Goal: Communication & Community: Answer question/provide support

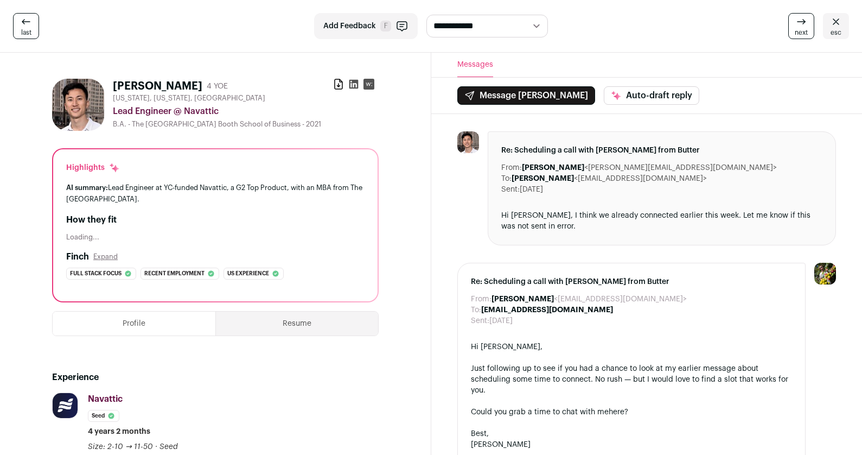
click at [833, 24] on icon at bounding box center [836, 21] width 13 height 13
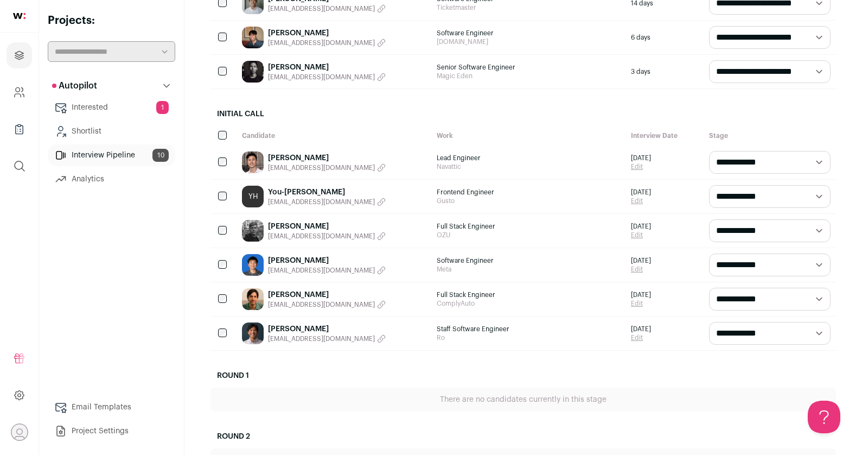
scroll to position [244, 0]
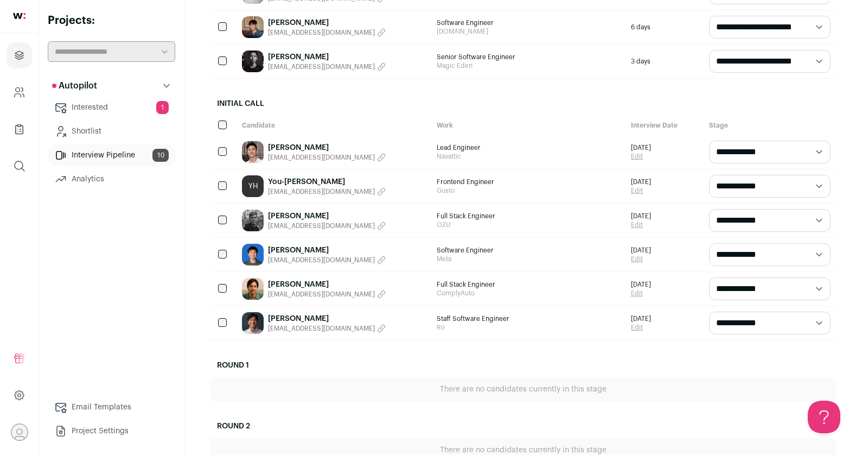
click at [366, 257] on div "Rex Wang rixin@ymail.com" at bounding box center [334, 255] width 195 height 34
click at [522, 250] on span "Software Engineer" at bounding box center [529, 250] width 184 height 9
click at [282, 251] on link "[PERSON_NAME]" at bounding box center [327, 250] width 118 height 11
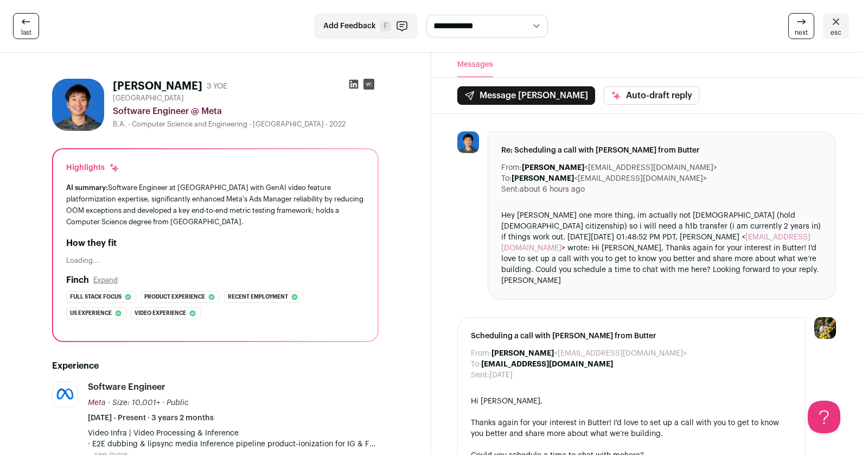
click at [517, 91] on button "Message Rex" at bounding box center [526, 95] width 138 height 18
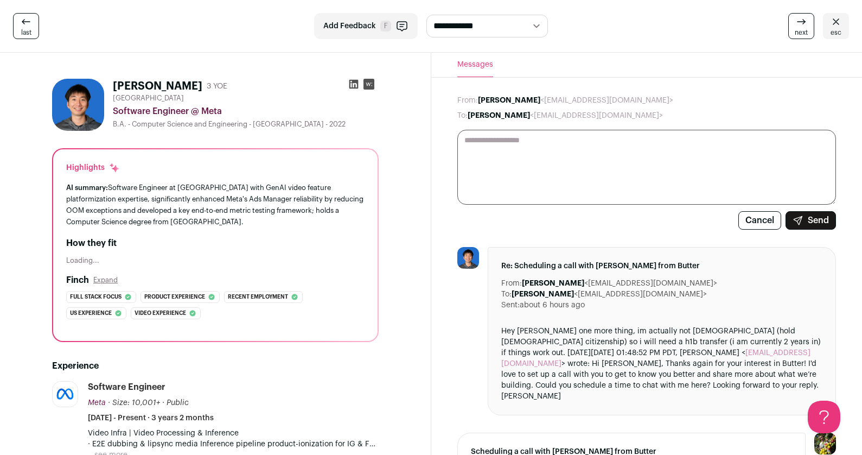
click at [556, 136] on textarea at bounding box center [646, 167] width 379 height 75
paste textarea "**********"
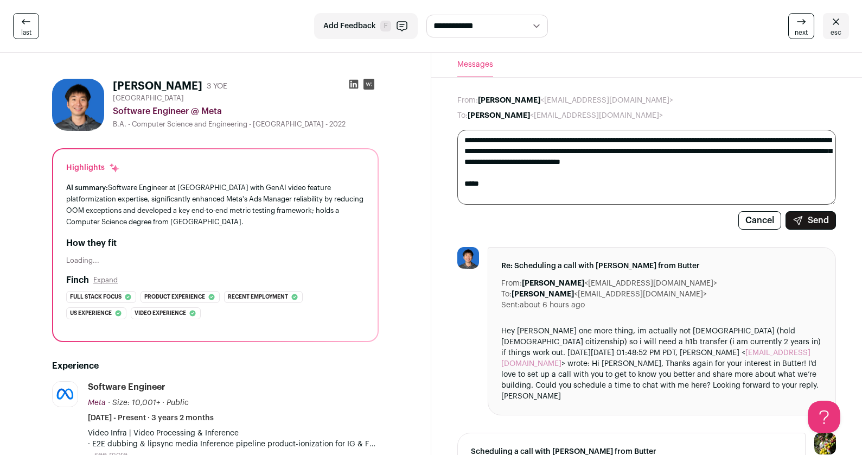
type textarea "**********"
click at [814, 221] on button "Send" at bounding box center [811, 220] width 50 height 18
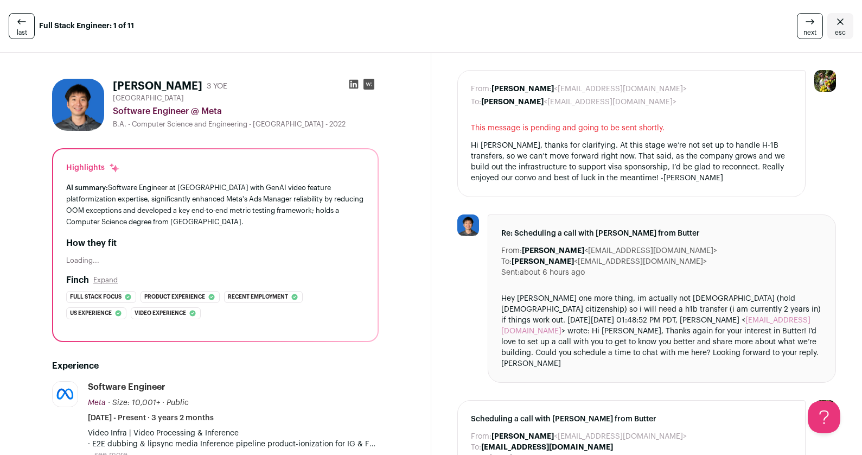
click at [842, 26] on icon "Close" at bounding box center [840, 21] width 13 height 13
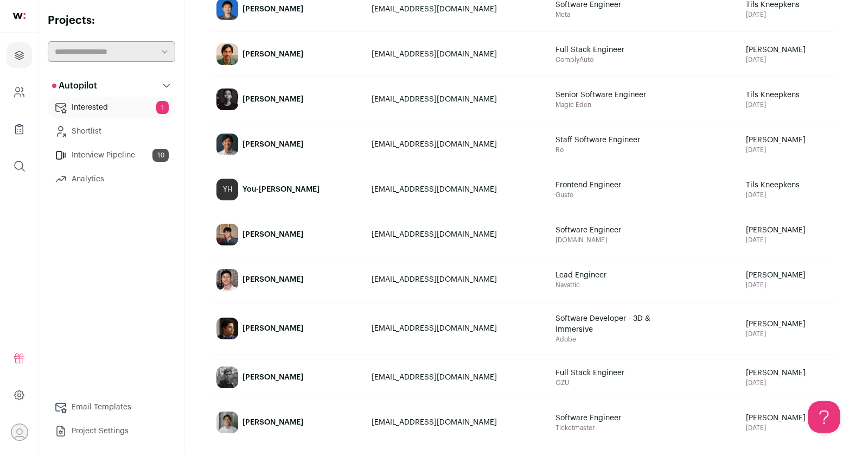
scroll to position [173, 0]
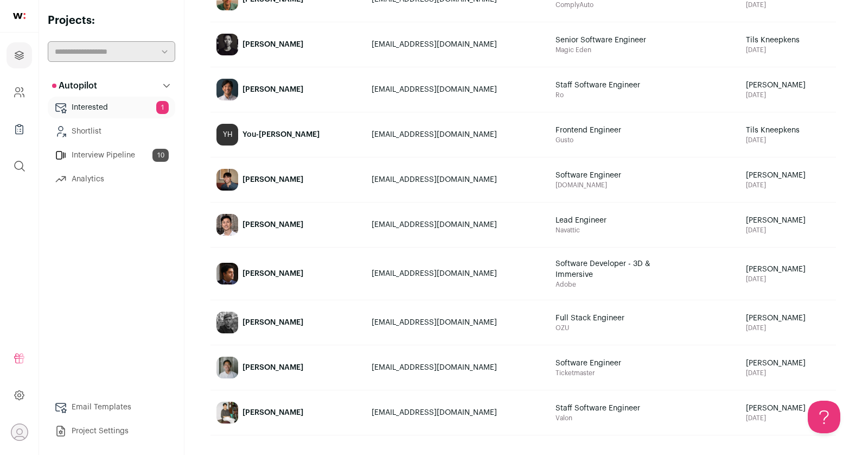
click at [105, 110] on link "Interested 1" at bounding box center [112, 108] width 128 height 22
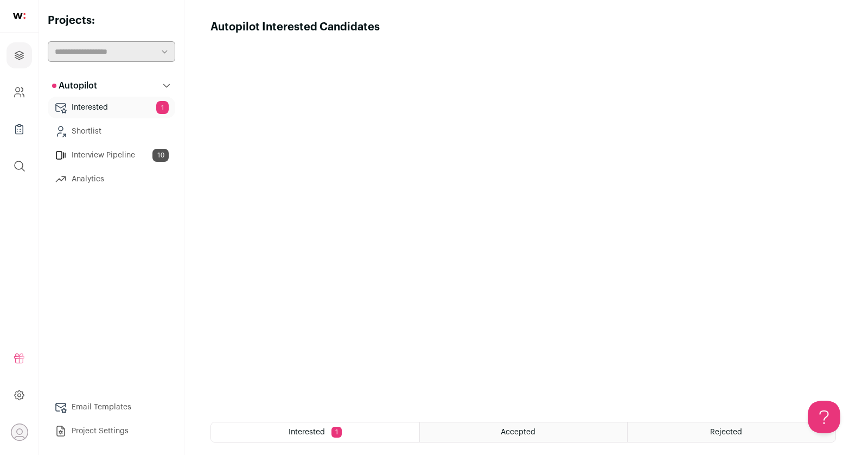
click at [109, 161] on link "Interview Pipeline 10" at bounding box center [112, 155] width 128 height 22
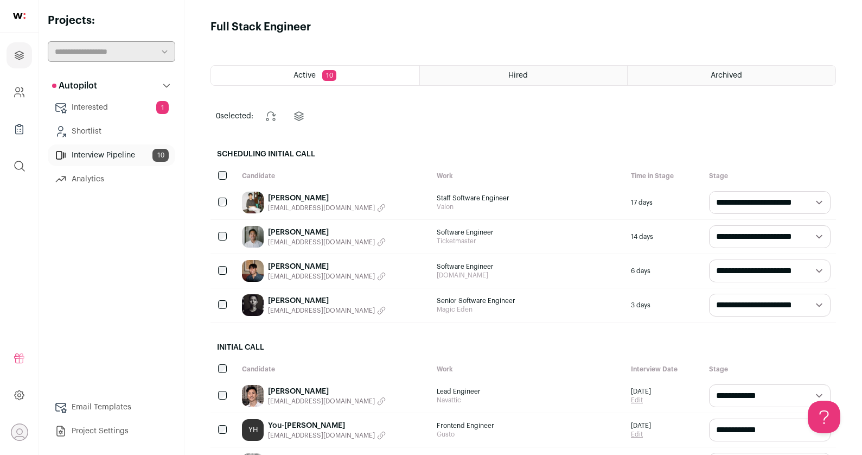
click at [107, 181] on link "Analytics" at bounding box center [112, 179] width 128 height 22
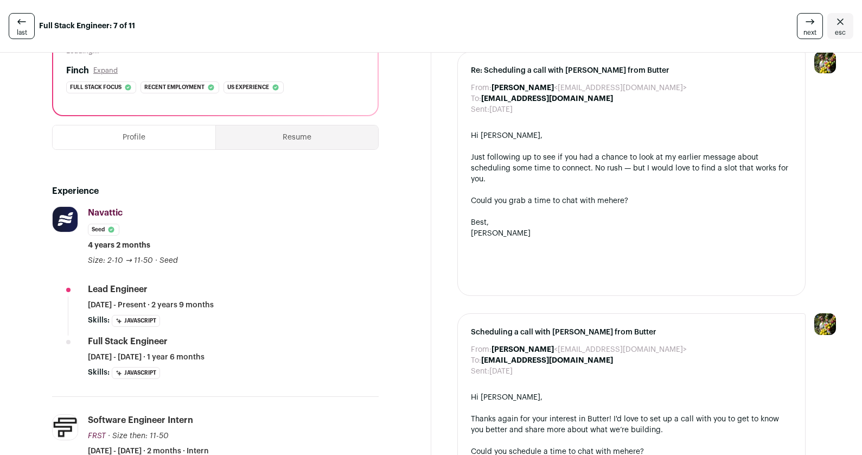
scroll to position [197, 0]
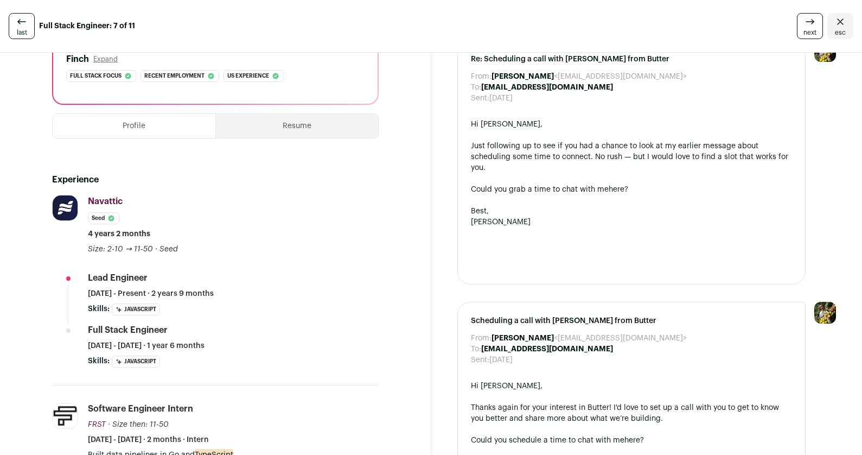
click at [304, 120] on button "Resume" at bounding box center [297, 126] width 162 height 24
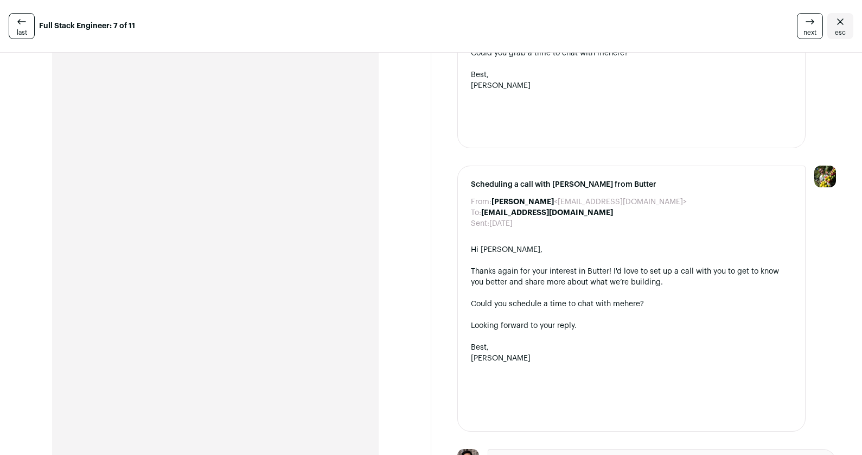
scroll to position [351, 0]
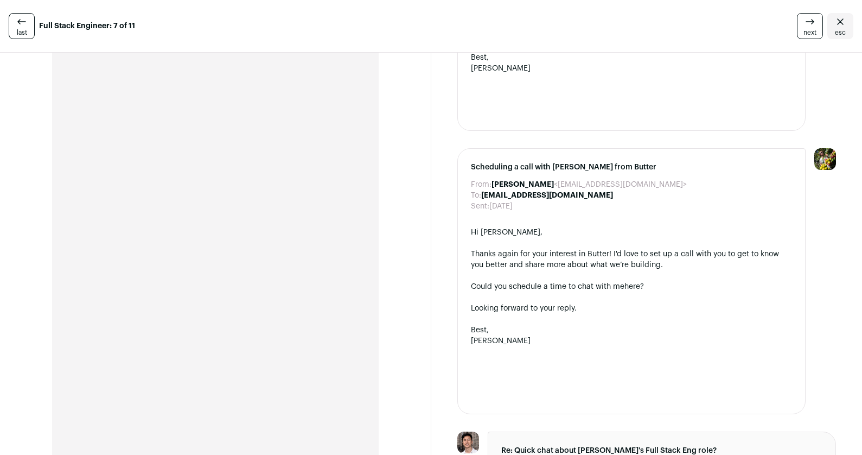
click at [15, 26] on icon at bounding box center [21, 21] width 13 height 13
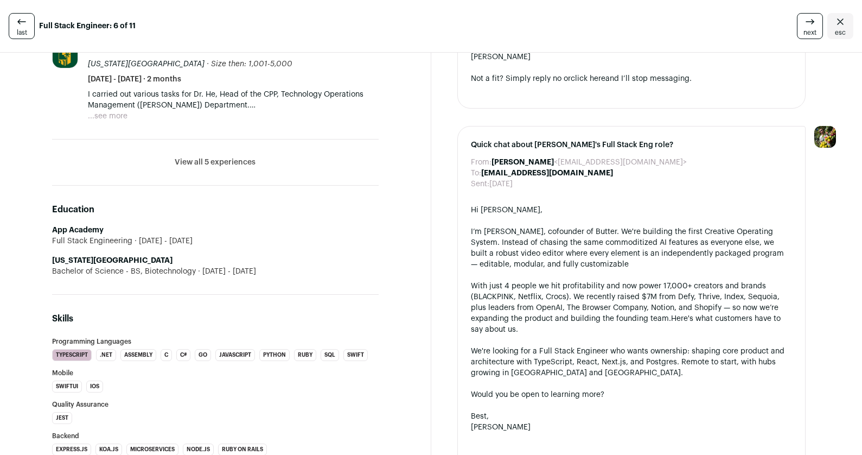
scroll to position [1014, 0]
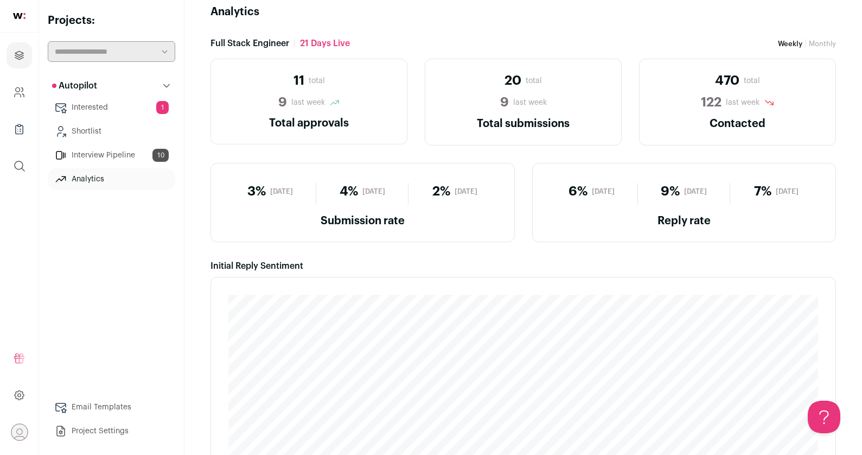
scroll to position [16, 0]
click at [734, 78] on span "470" at bounding box center [727, 79] width 24 height 17
click at [730, 119] on h2 "Contacted" at bounding box center [738, 122] width 170 height 16
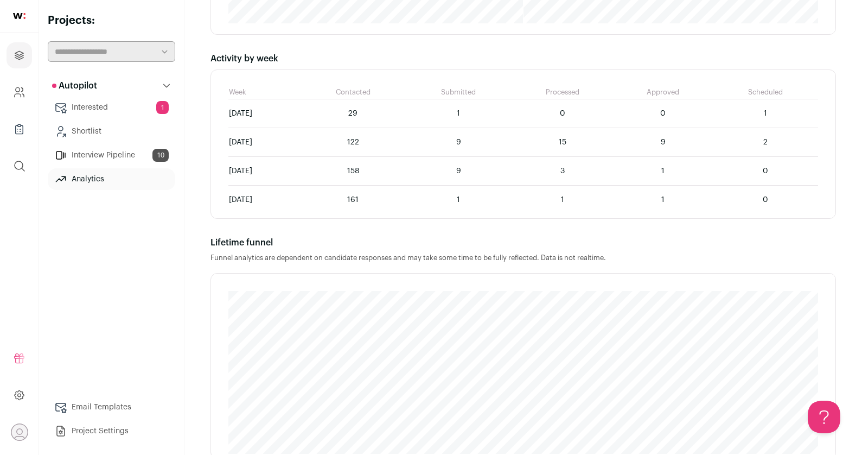
scroll to position [670, 0]
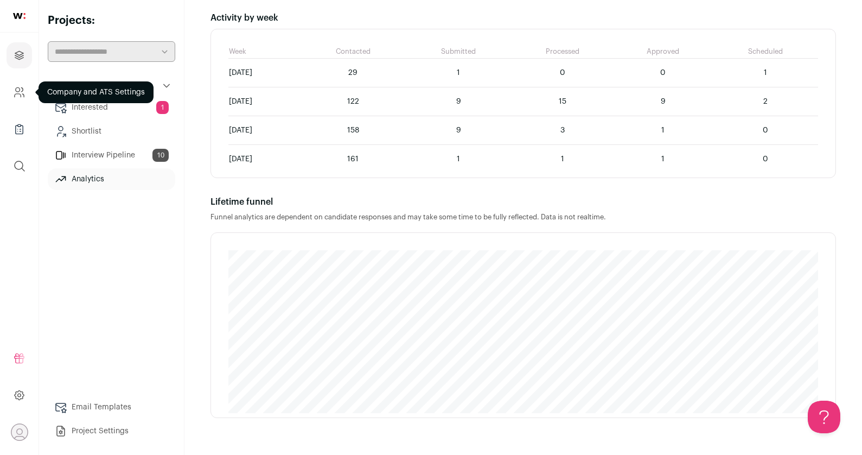
click at [20, 86] on icon "Company and ATS Settings" at bounding box center [19, 92] width 12 height 13
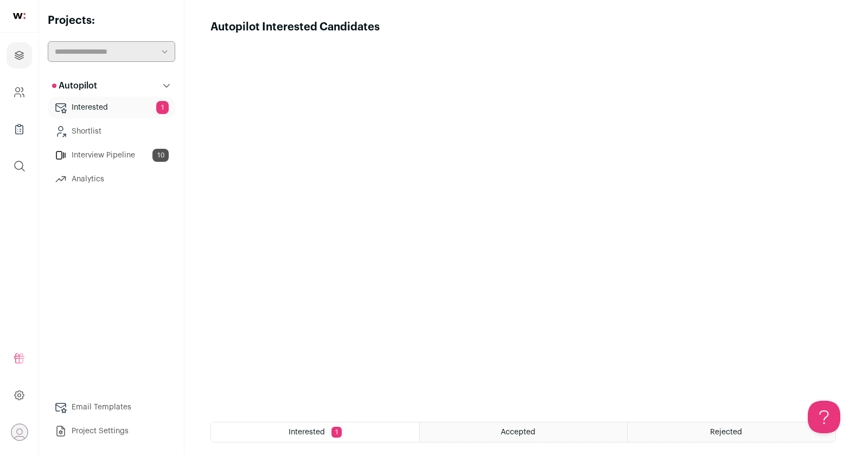
click at [78, 181] on link "Analytics" at bounding box center [112, 179] width 128 height 22
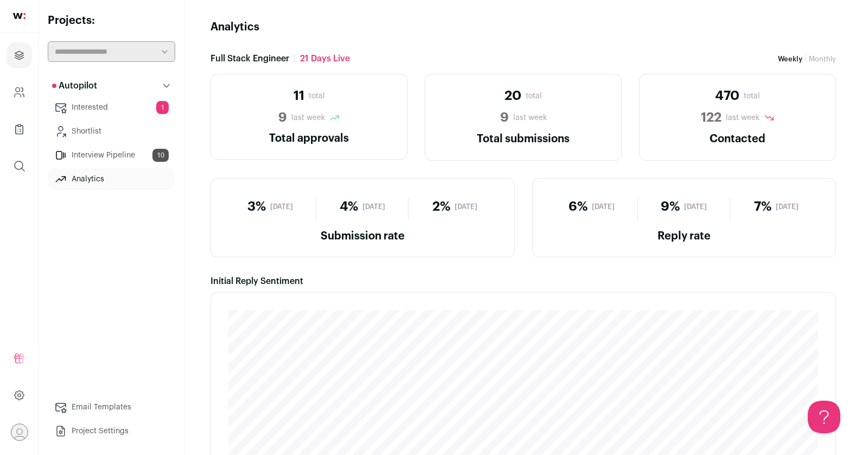
click at [713, 124] on span "122" at bounding box center [711, 117] width 21 height 17
click at [829, 55] on link "Monthly" at bounding box center [822, 58] width 27 height 7
click at [114, 124] on link "Shortlist" at bounding box center [112, 131] width 128 height 22
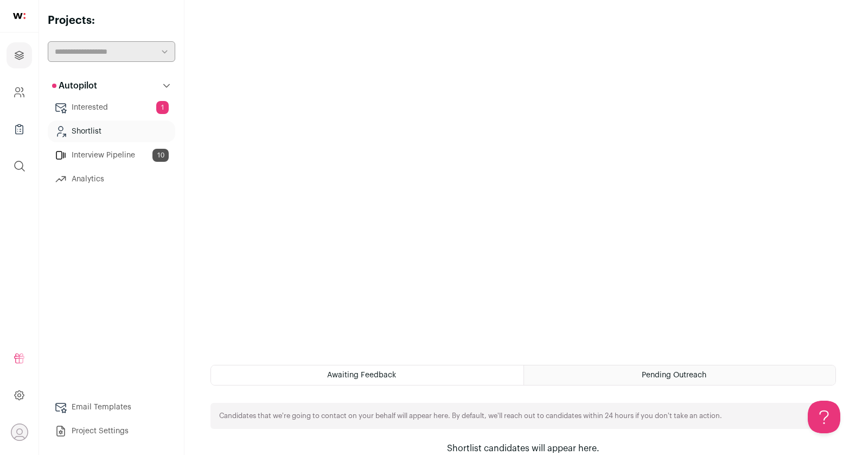
scroll to position [77, 0]
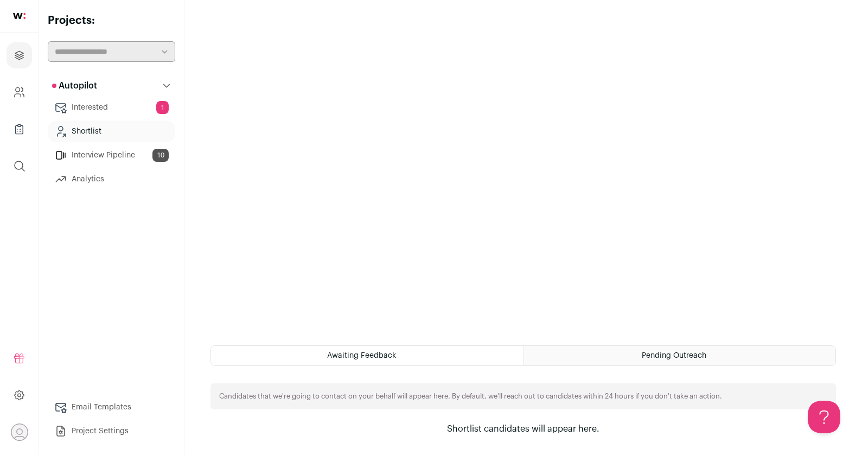
click at [2, 84] on ul "Projects Company and ATS Settings Company Lists (Experimental) Global Search" at bounding box center [19, 111] width 39 height 156
click at [17, 93] on icon "Company and ATS Settings" at bounding box center [19, 92] width 12 height 13
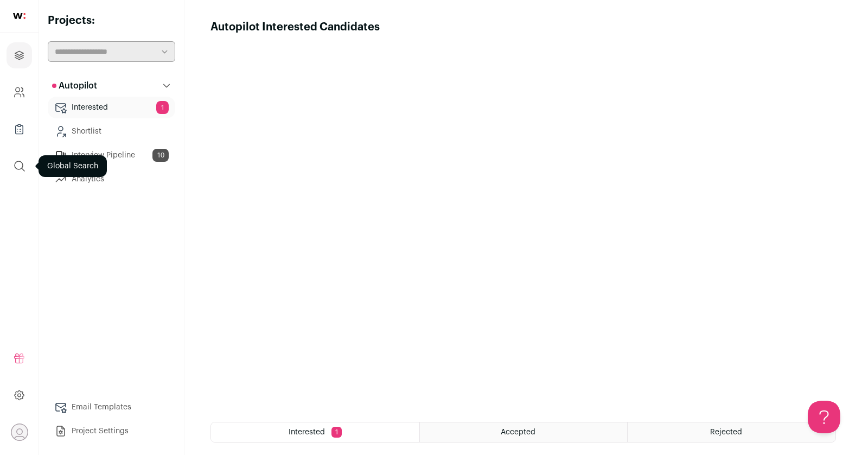
click at [22, 160] on icon "submit" at bounding box center [19, 166] width 13 height 13
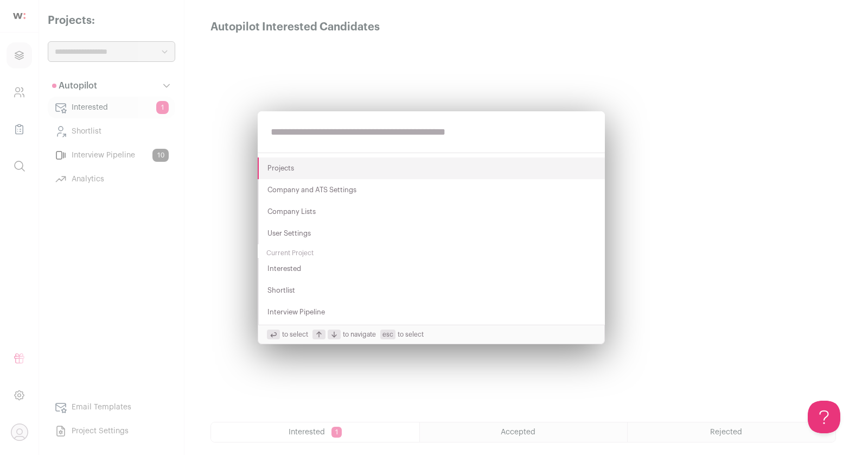
click at [20, 122] on div "Projects Company and ATS Settings Company Lists User Settings Current Project I…" at bounding box center [431, 227] width 862 height 455
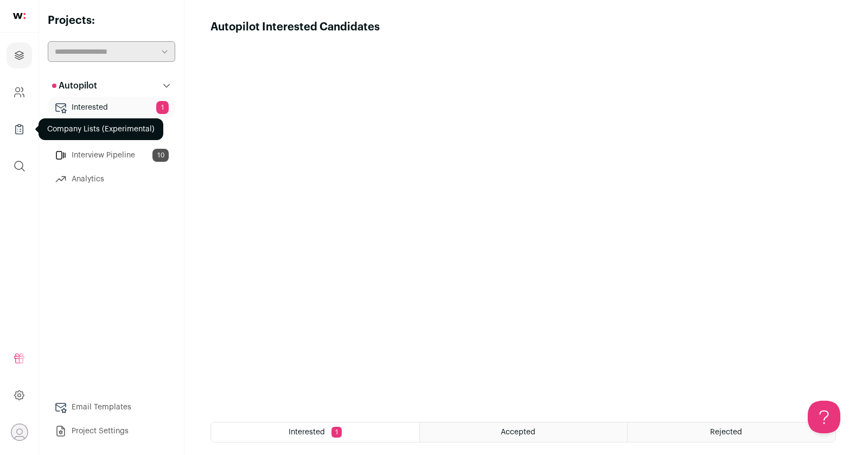
click at [21, 127] on icon "Company Lists" at bounding box center [19, 129] width 12 height 13
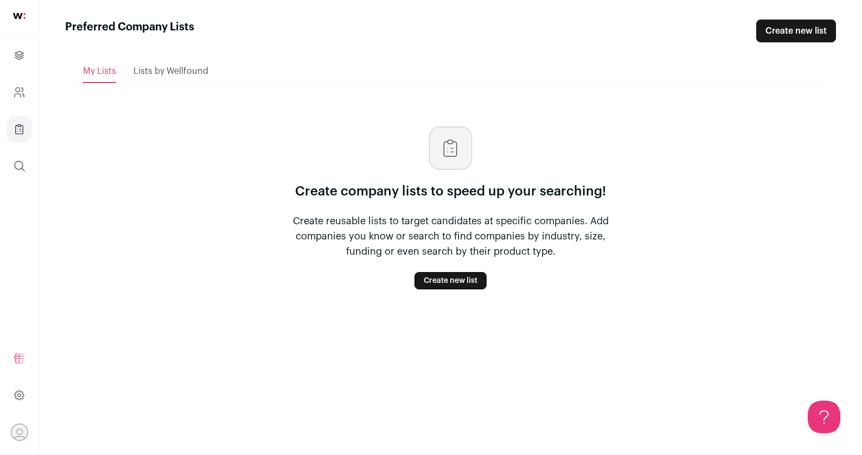
click at [157, 72] on span "Lists by Wellfound" at bounding box center [170, 71] width 75 height 9
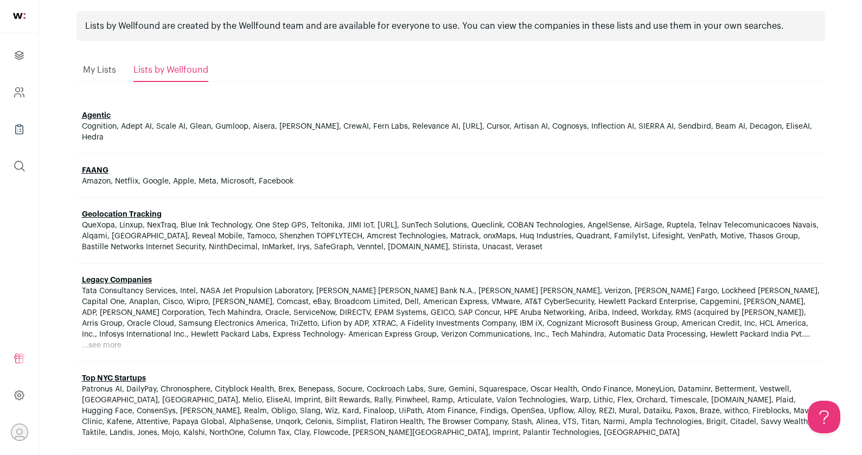
scroll to position [40, 0]
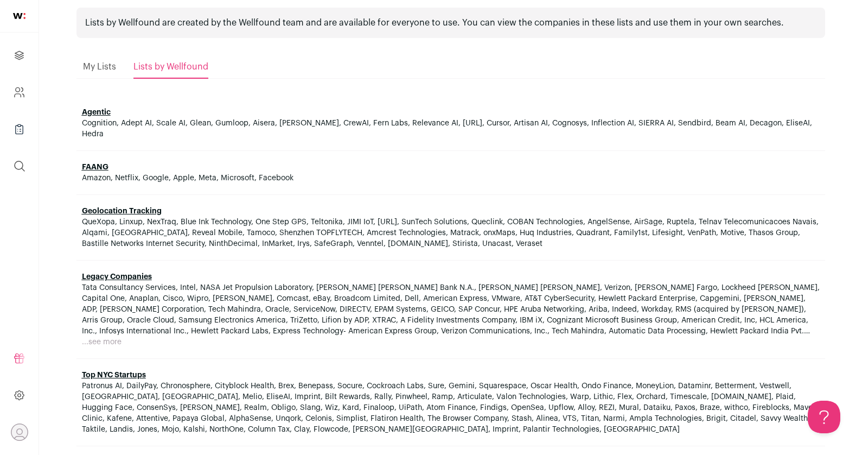
click at [22, 25] on link at bounding box center [19, 16] width 39 height 33
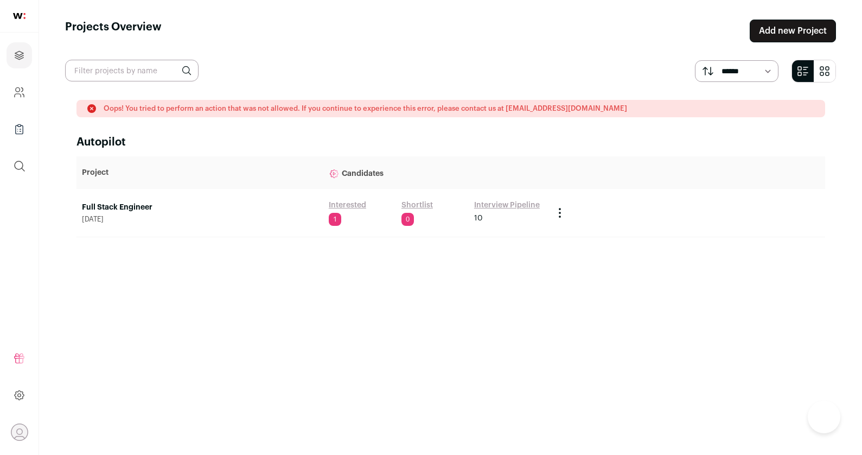
click at [26, 16] on link at bounding box center [19, 16] width 39 height 33
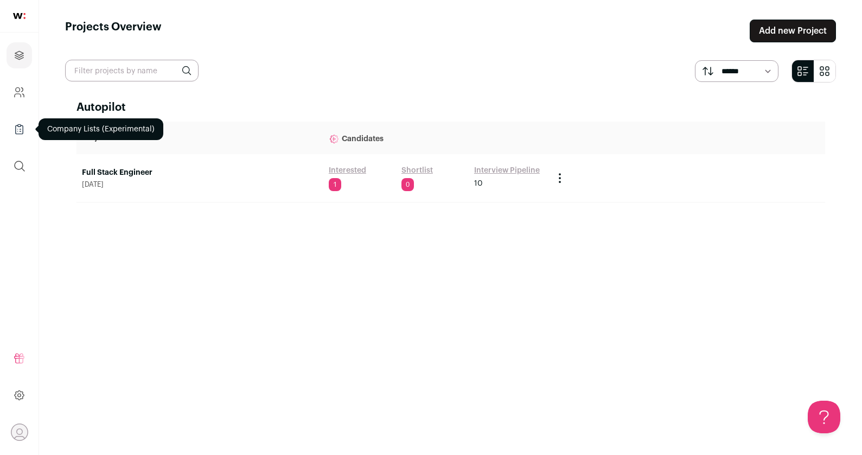
click at [22, 131] on icon "Company Lists" at bounding box center [19, 129] width 12 height 13
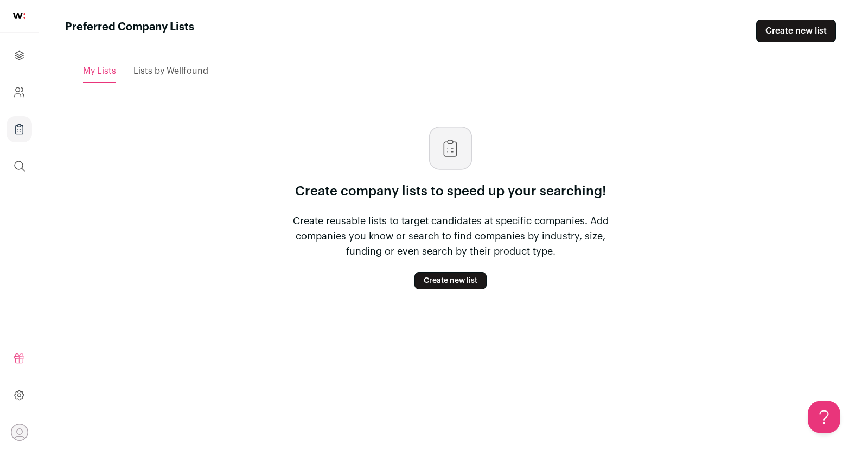
click at [184, 76] on div "Lists by Wellfound" at bounding box center [170, 71] width 75 height 22
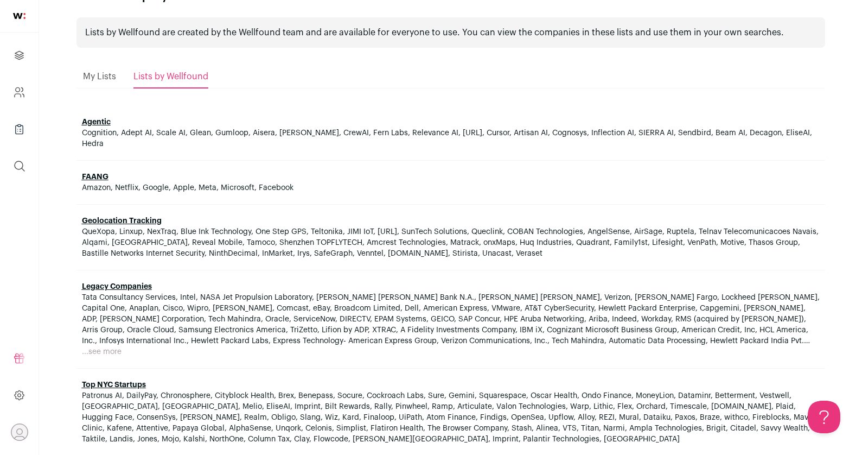
scroll to position [40, 0]
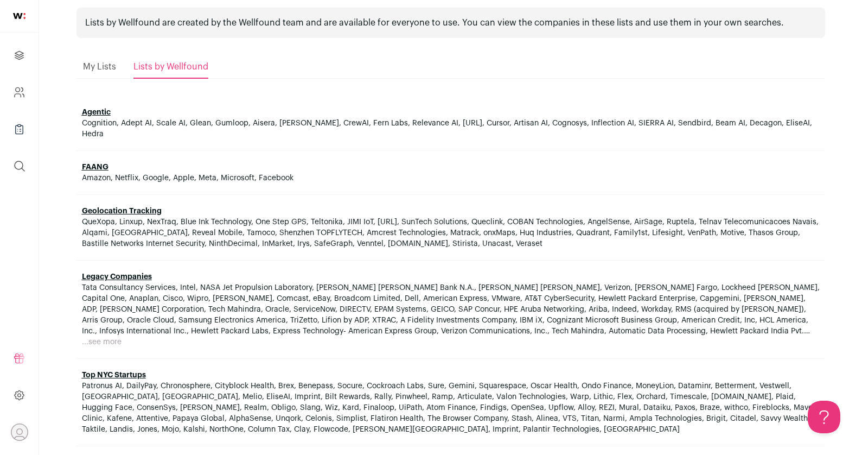
click at [24, 21] on link at bounding box center [19, 16] width 39 height 33
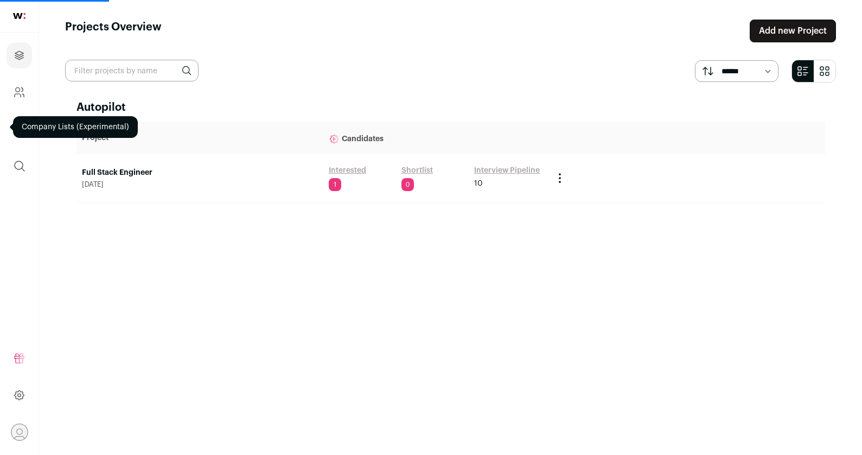
click at [512, 168] on link "Interview Pipeline" at bounding box center [507, 170] width 66 height 11
